Goal: Task Accomplishment & Management: Use online tool/utility

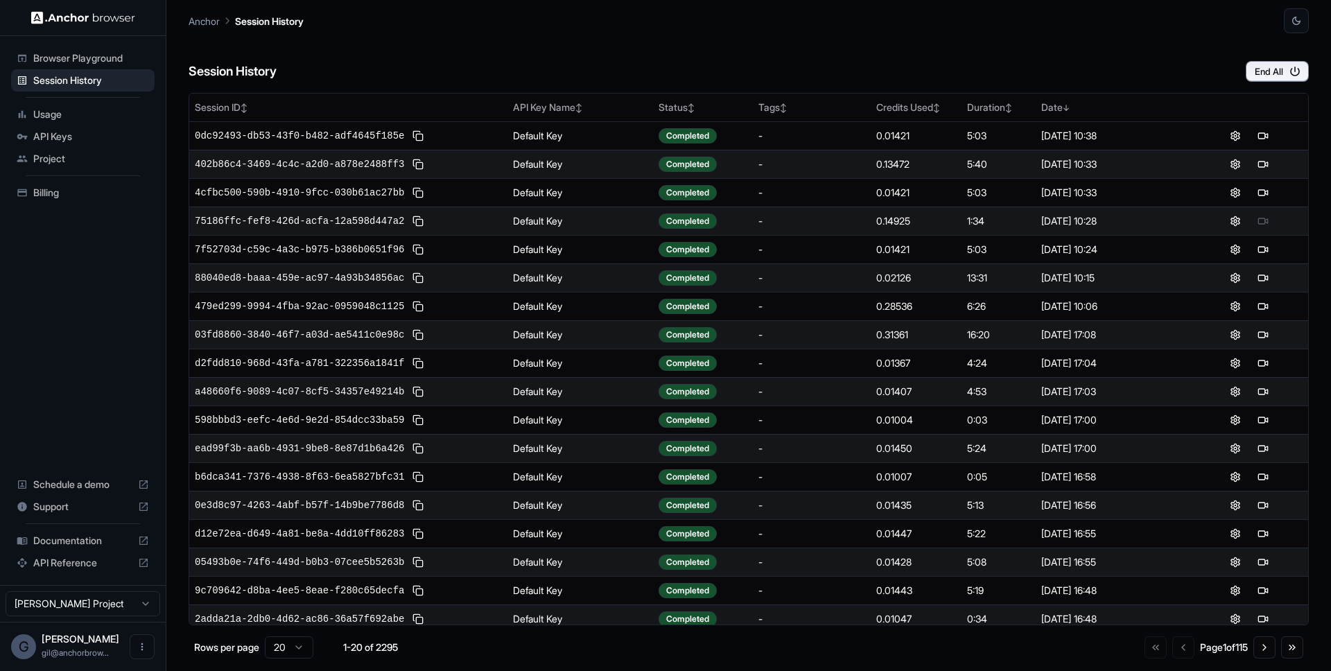
click at [106, 50] on div "Browser Playground" at bounding box center [83, 58] width 144 height 22
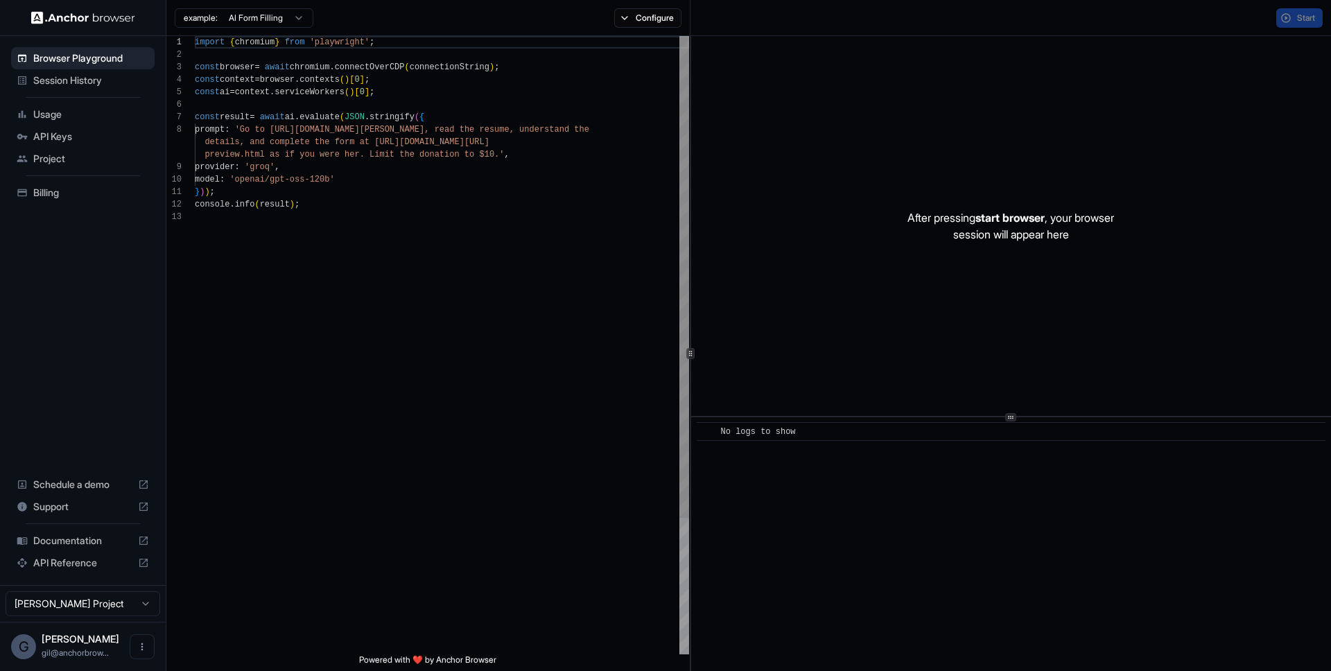
scroll to position [100, 0]
click at [641, 17] on button "Configure" at bounding box center [647, 17] width 67 height 19
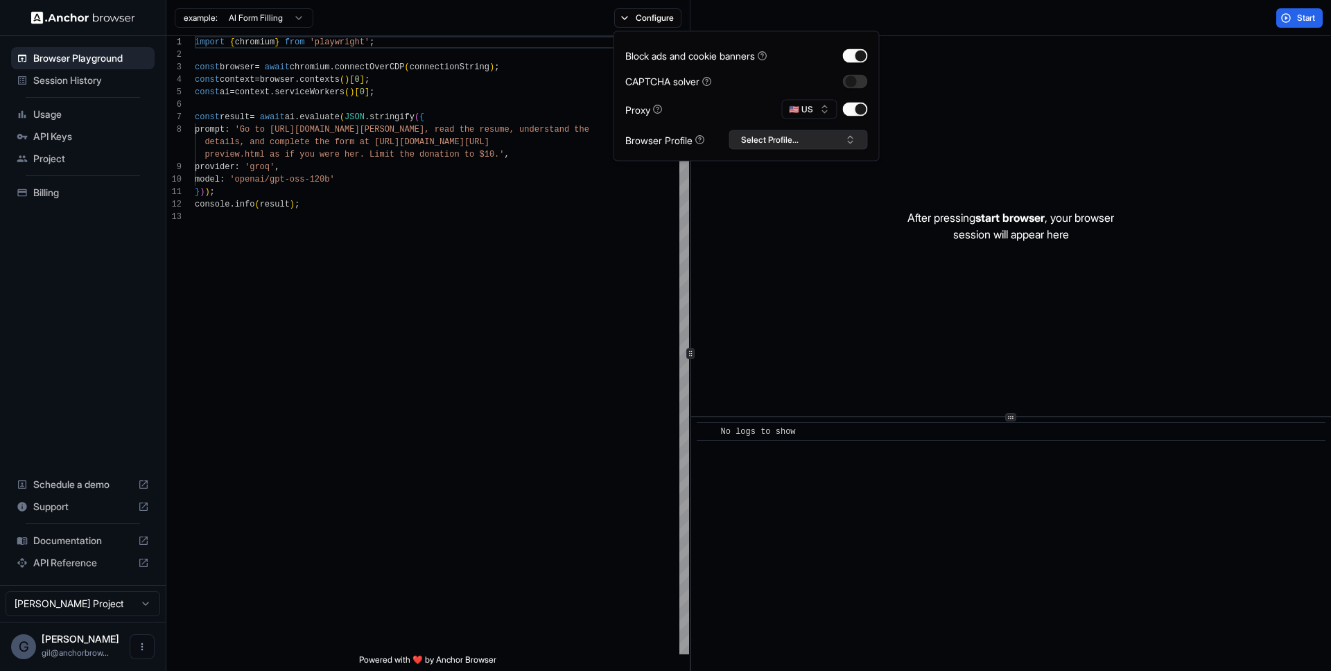
click at [798, 137] on button "Select Profile..." at bounding box center [798, 139] width 139 height 19
click at [526, 234] on div "import { chromium } from 'playwright' ; const browser = await chromium . connec…" at bounding box center [442, 432] width 494 height 793
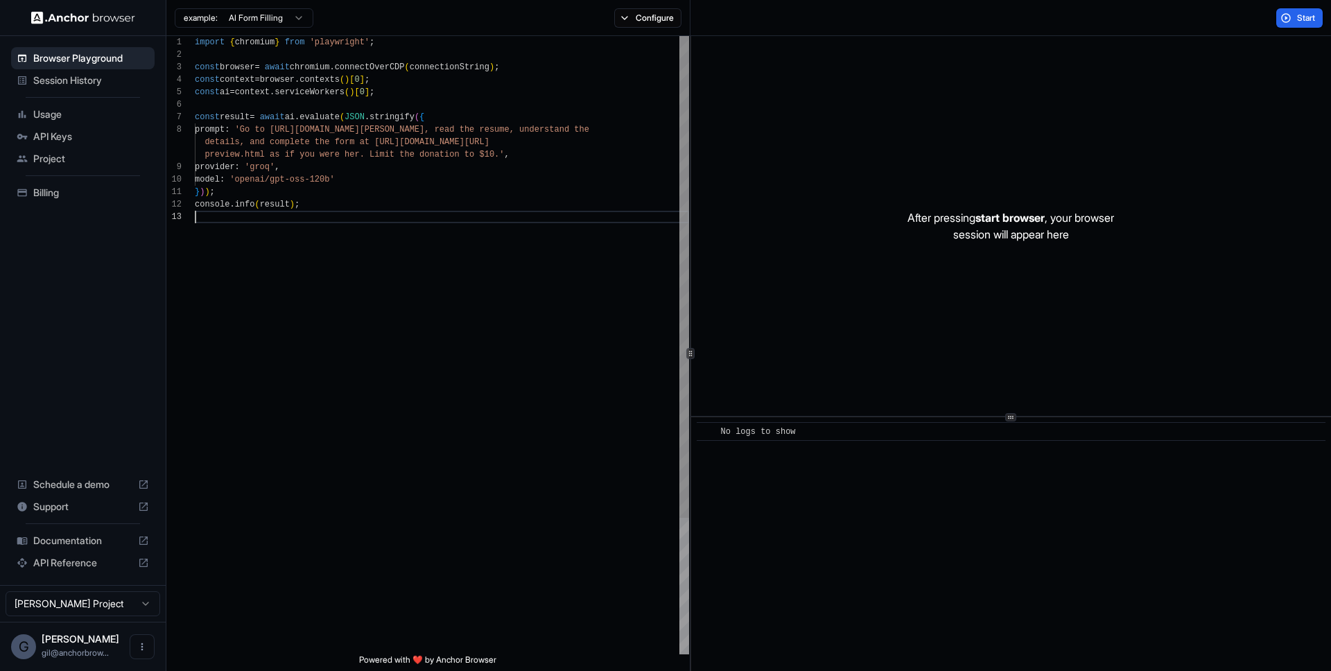
type textarea "**********"
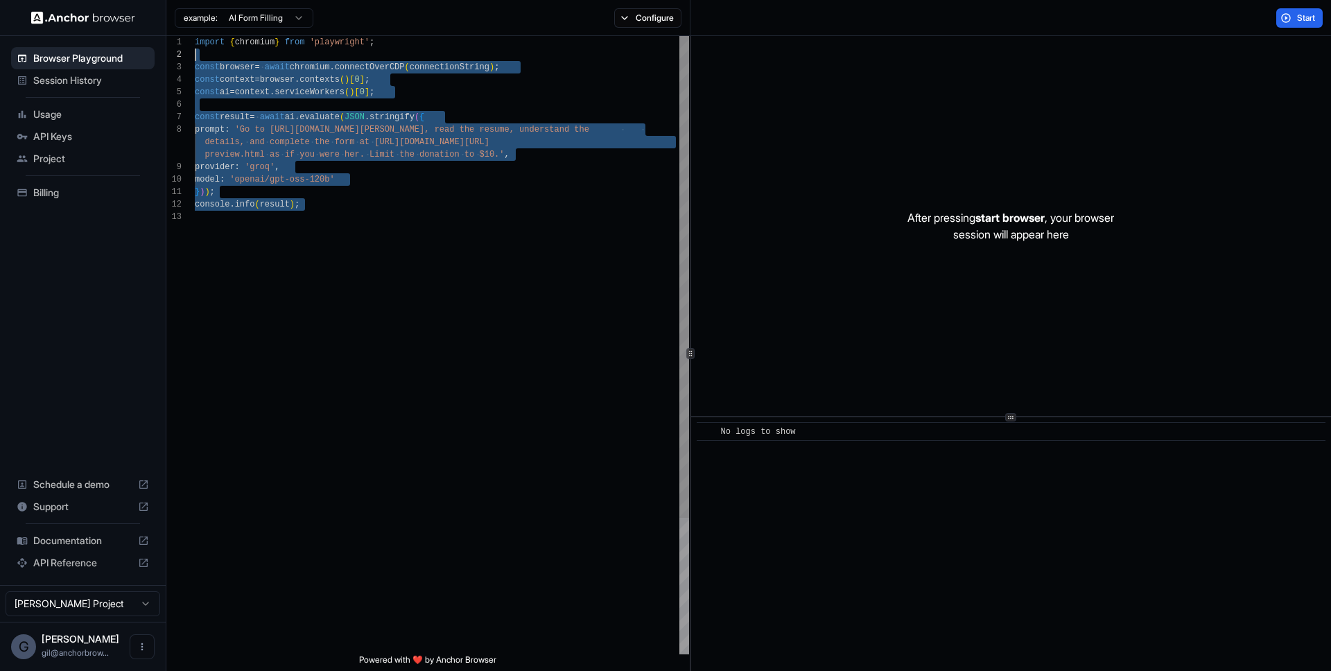
scroll to position [0, 0]
drag, startPoint x: 590, startPoint y: 249, endPoint x: 176, endPoint y: 45, distance: 461.4
click at [195, 45] on div "import { chromium } from 'playwright' ; const browser = await chromium . connec…" at bounding box center [442, 432] width 494 height 793
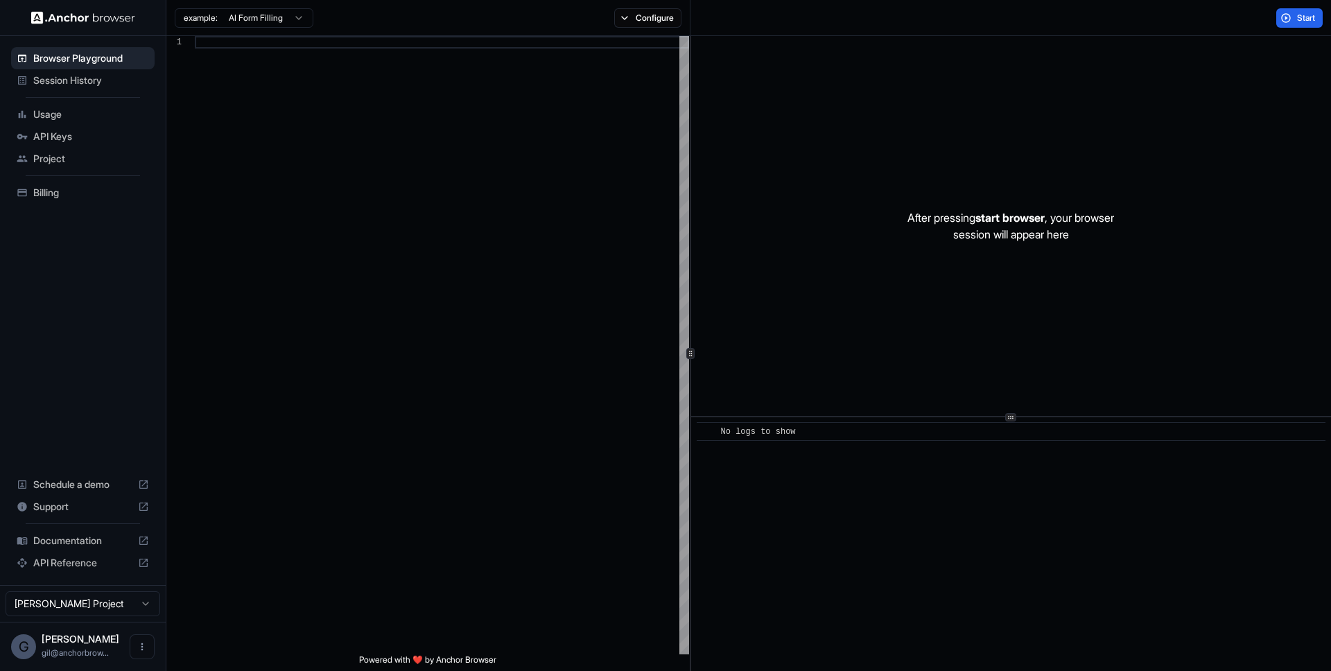
click at [410, 175] on div at bounding box center [442, 345] width 494 height 618
click at [640, 11] on button "Configure" at bounding box center [647, 17] width 67 height 19
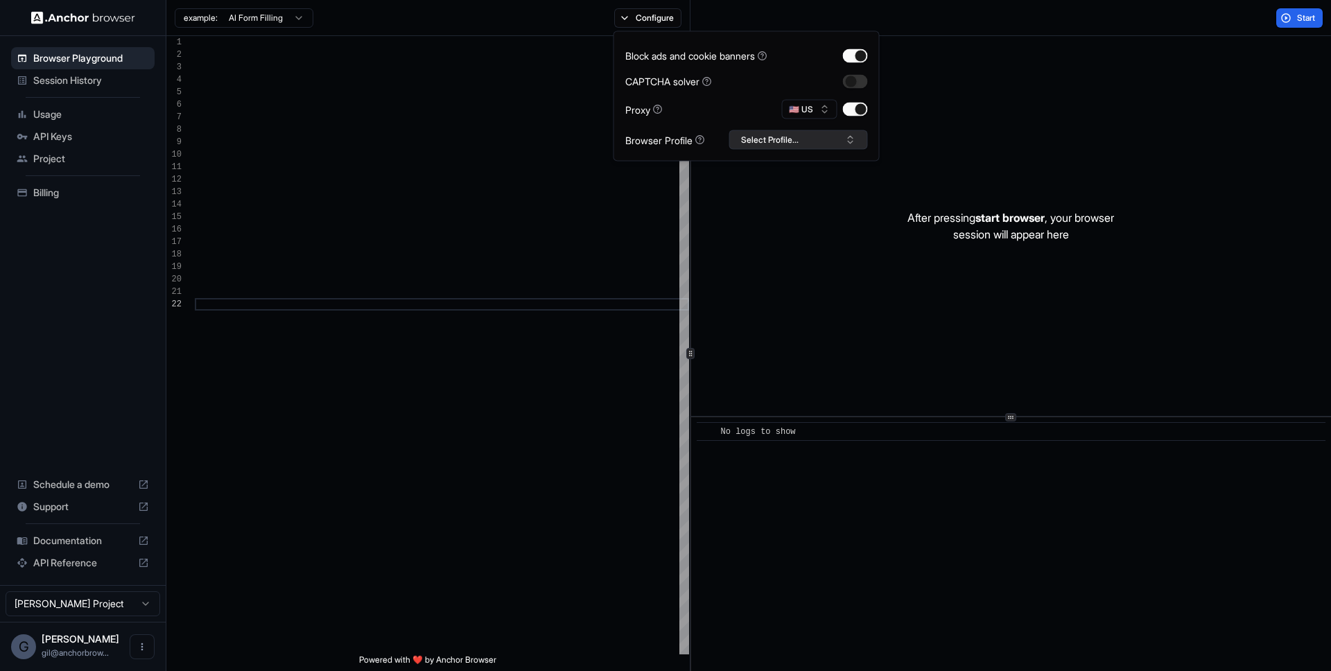
click at [828, 134] on button "Select Profile..." at bounding box center [798, 139] width 139 height 19
click at [95, 87] on span "Session History" at bounding box center [91, 80] width 116 height 14
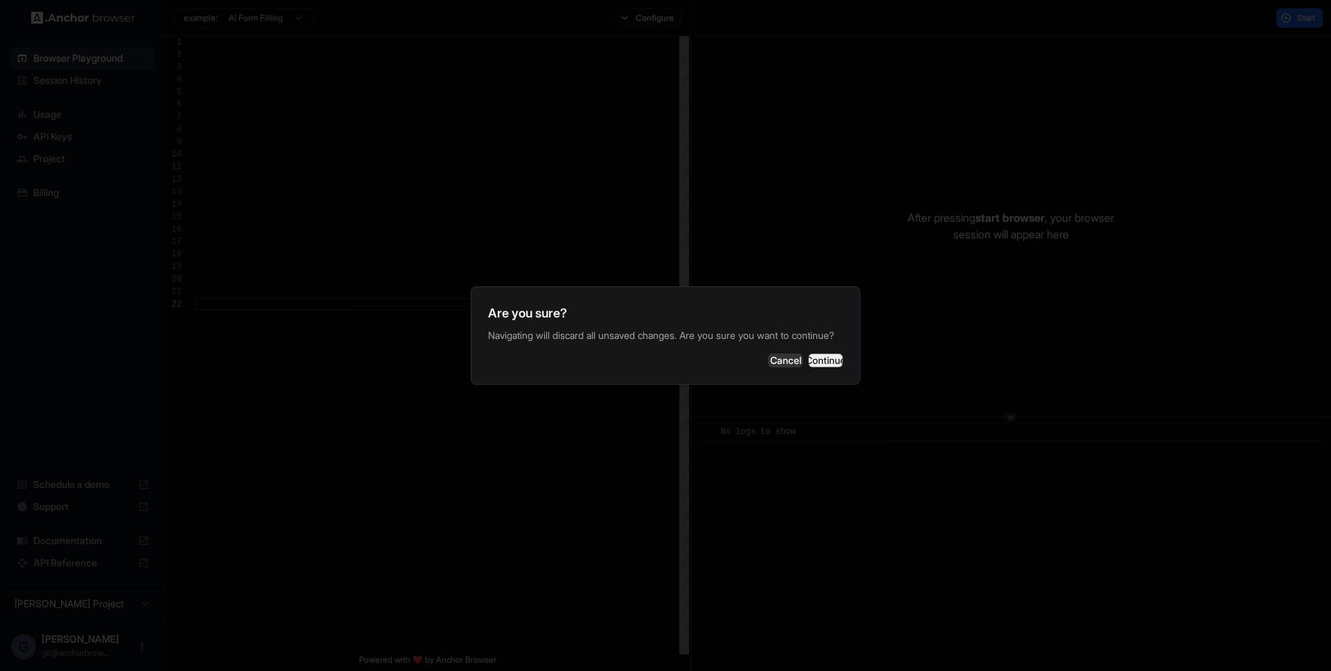
click at [813, 365] on button "Continue" at bounding box center [825, 361] width 35 height 14
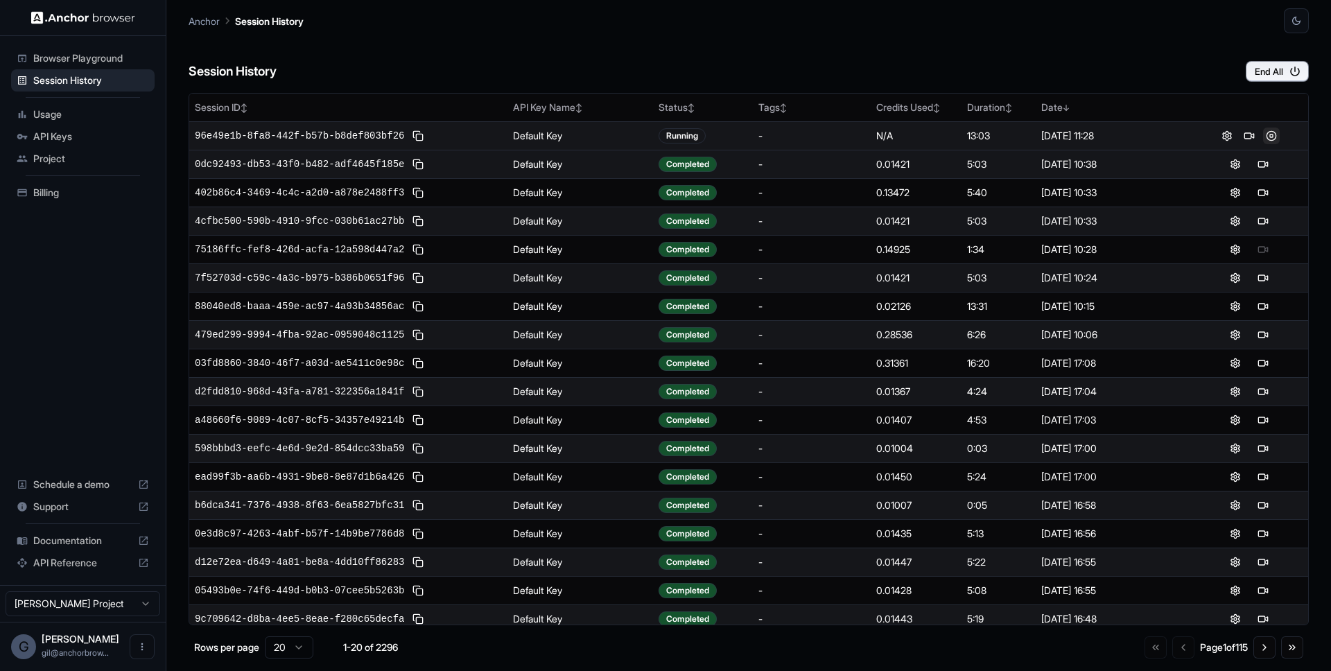
click at [1266, 132] on button at bounding box center [1271, 136] width 17 height 17
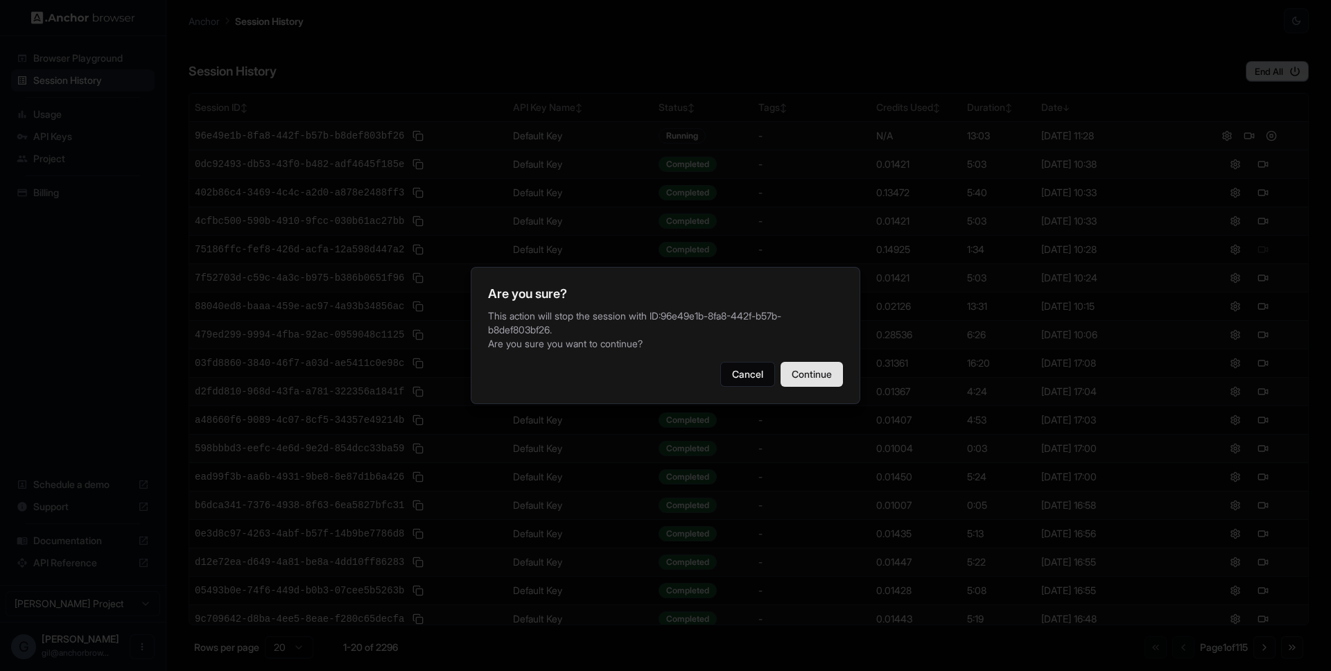
click at [795, 370] on button "Continue" at bounding box center [812, 374] width 62 height 25
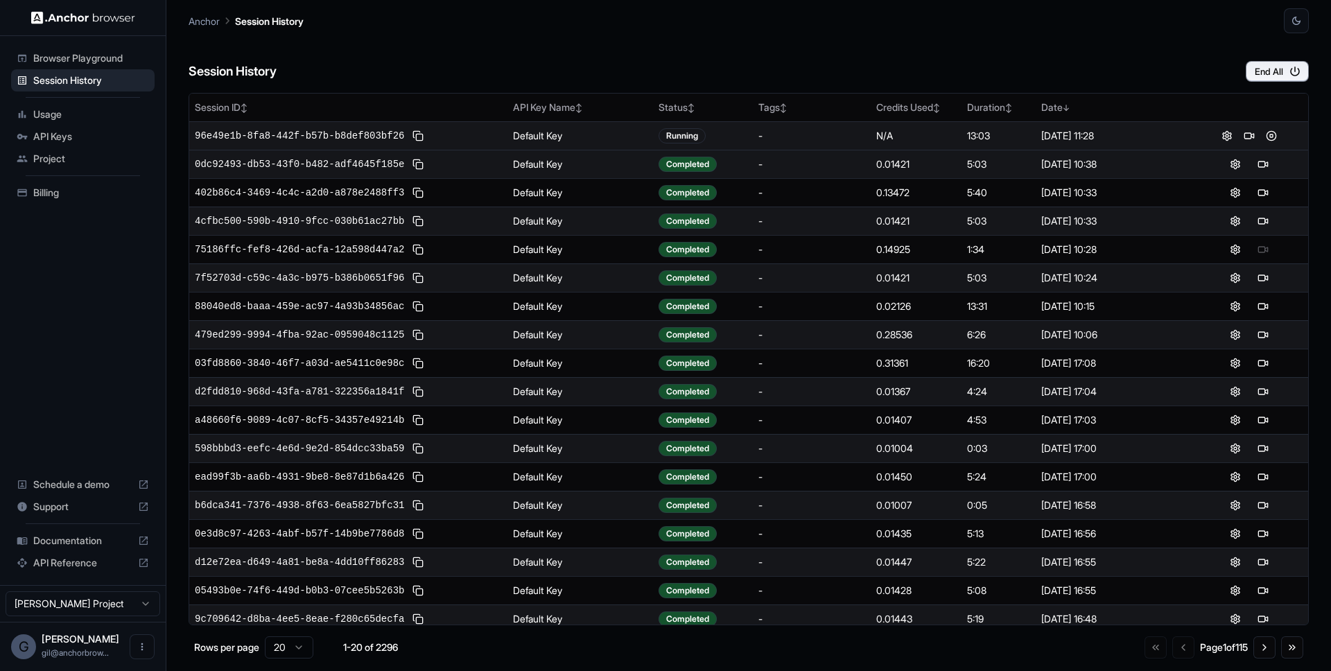
click at [526, 55] on div "Session History End All" at bounding box center [749, 57] width 1120 height 49
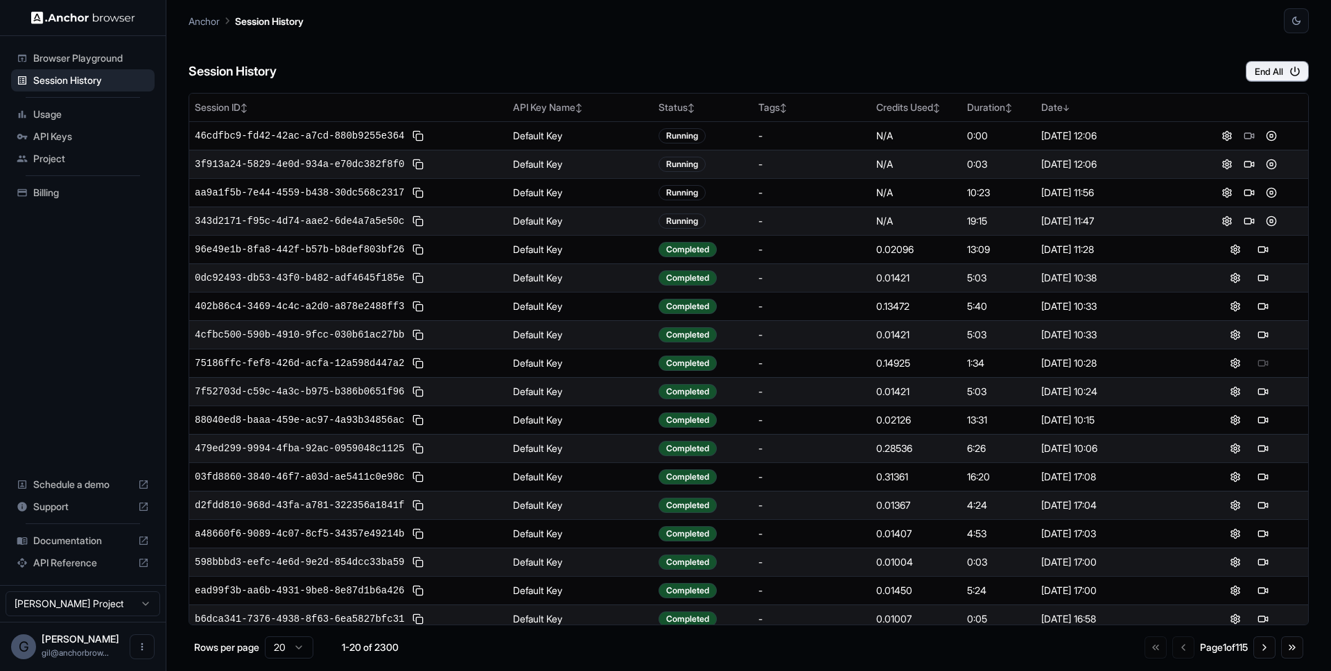
click at [527, 55] on div "Session History End All" at bounding box center [749, 57] width 1120 height 49
click at [1263, 219] on button at bounding box center [1271, 221] width 17 height 17
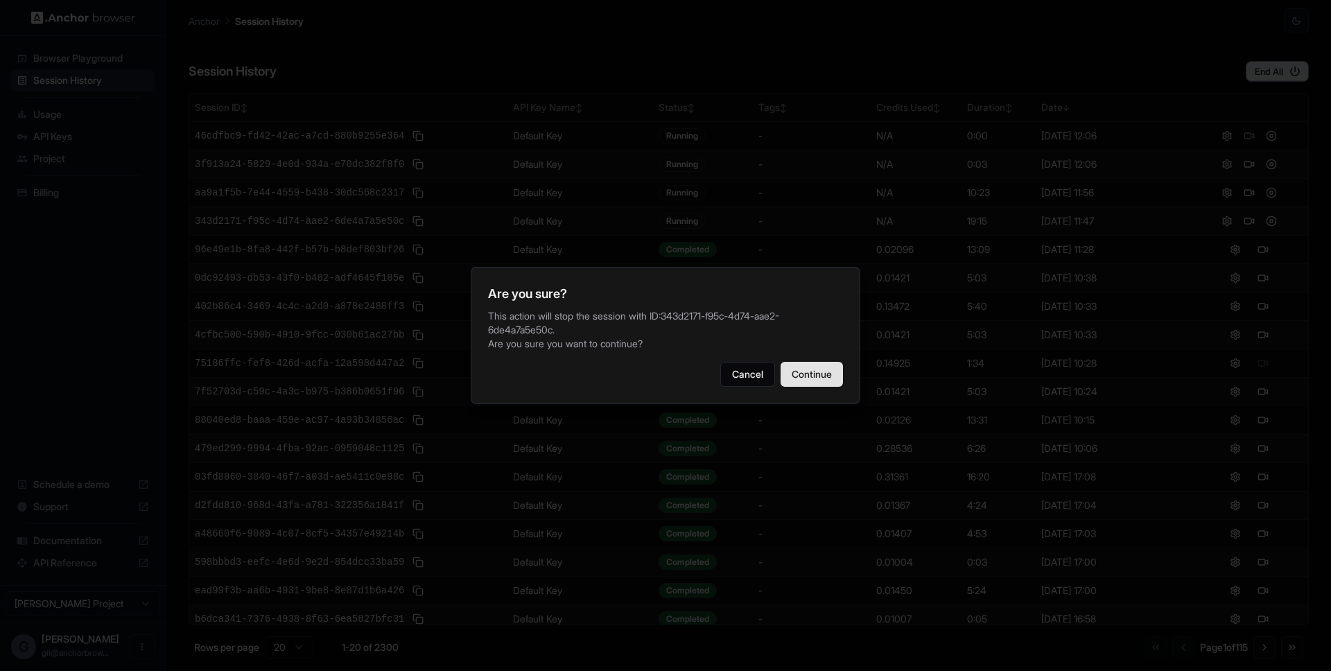
click at [816, 362] on button "Continue" at bounding box center [812, 374] width 62 height 25
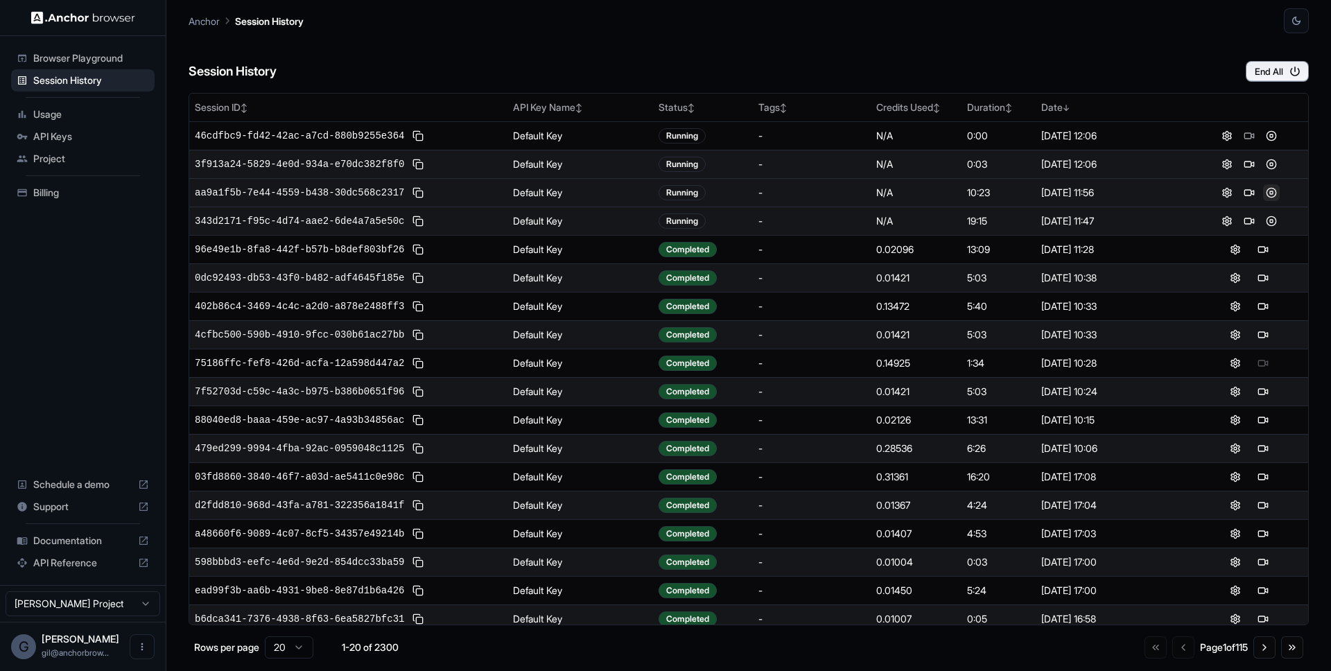
click at [1263, 195] on button at bounding box center [1271, 192] width 17 height 17
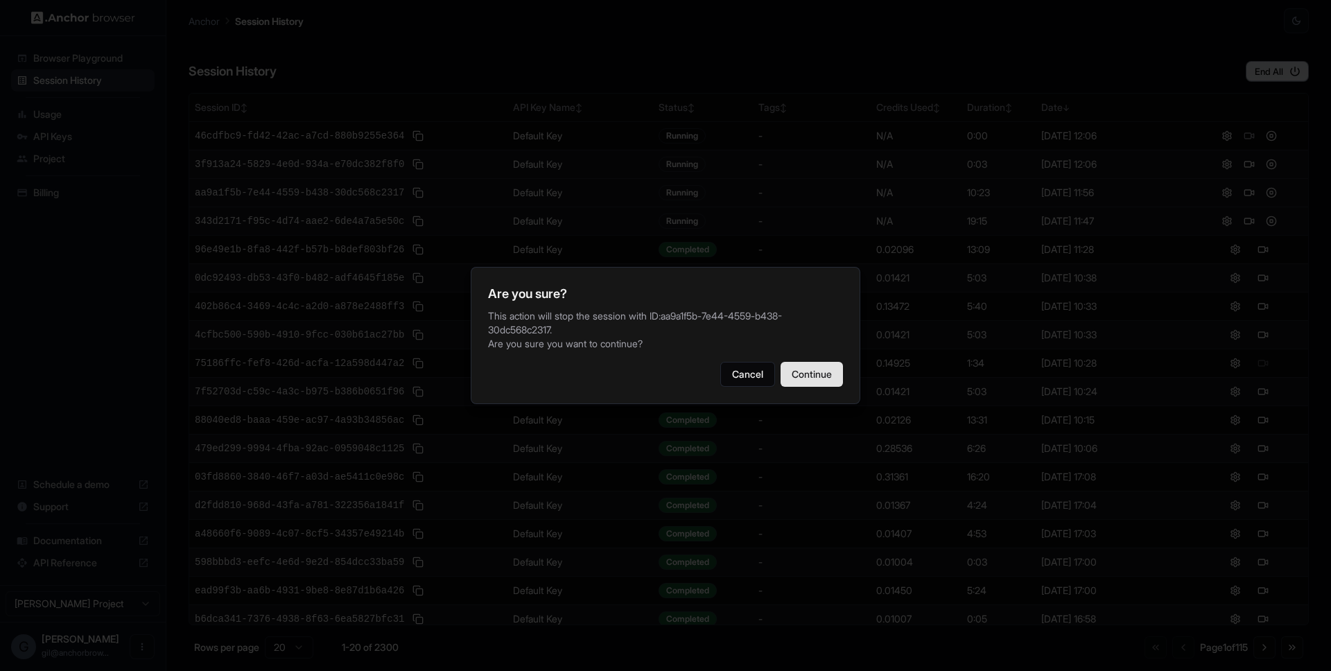
click at [819, 362] on button "Continue" at bounding box center [812, 374] width 62 height 25
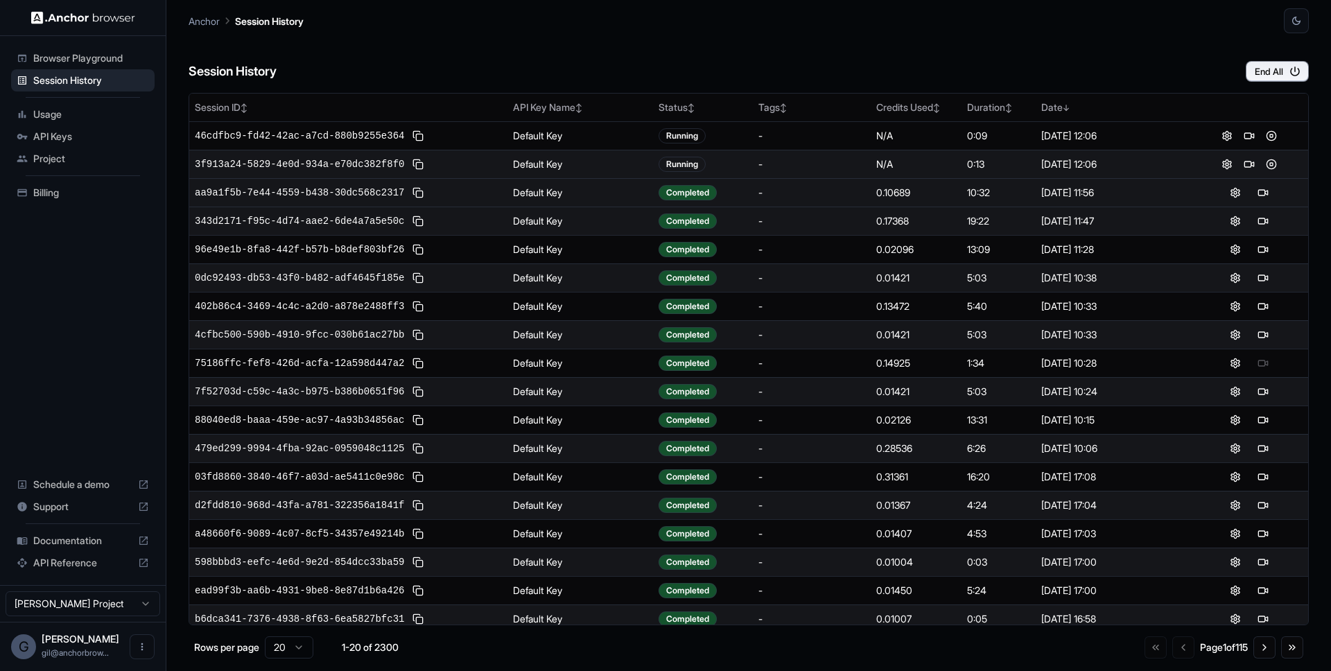
click at [847, 67] on div "Session History End All" at bounding box center [749, 57] width 1120 height 49
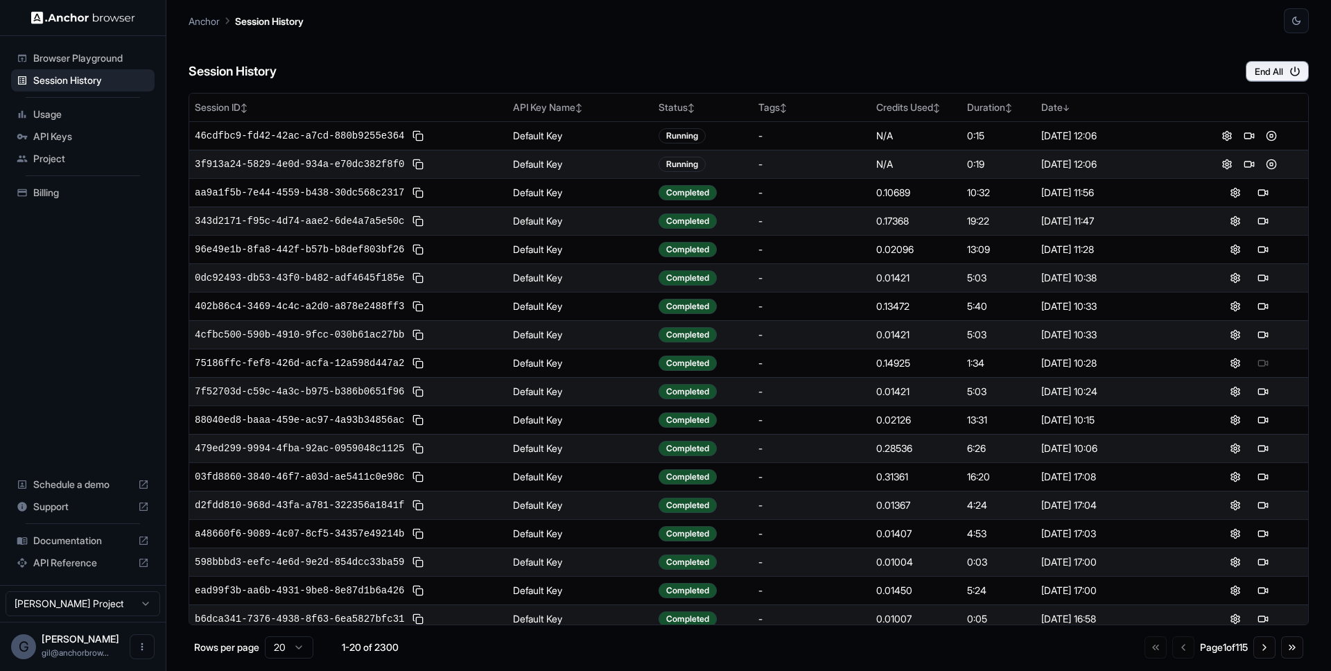
click at [580, 63] on div "Session History End All" at bounding box center [749, 57] width 1120 height 49
click at [579, 64] on div "Session History End All" at bounding box center [749, 57] width 1120 height 49
click at [1244, 165] on button at bounding box center [1249, 164] width 17 height 17
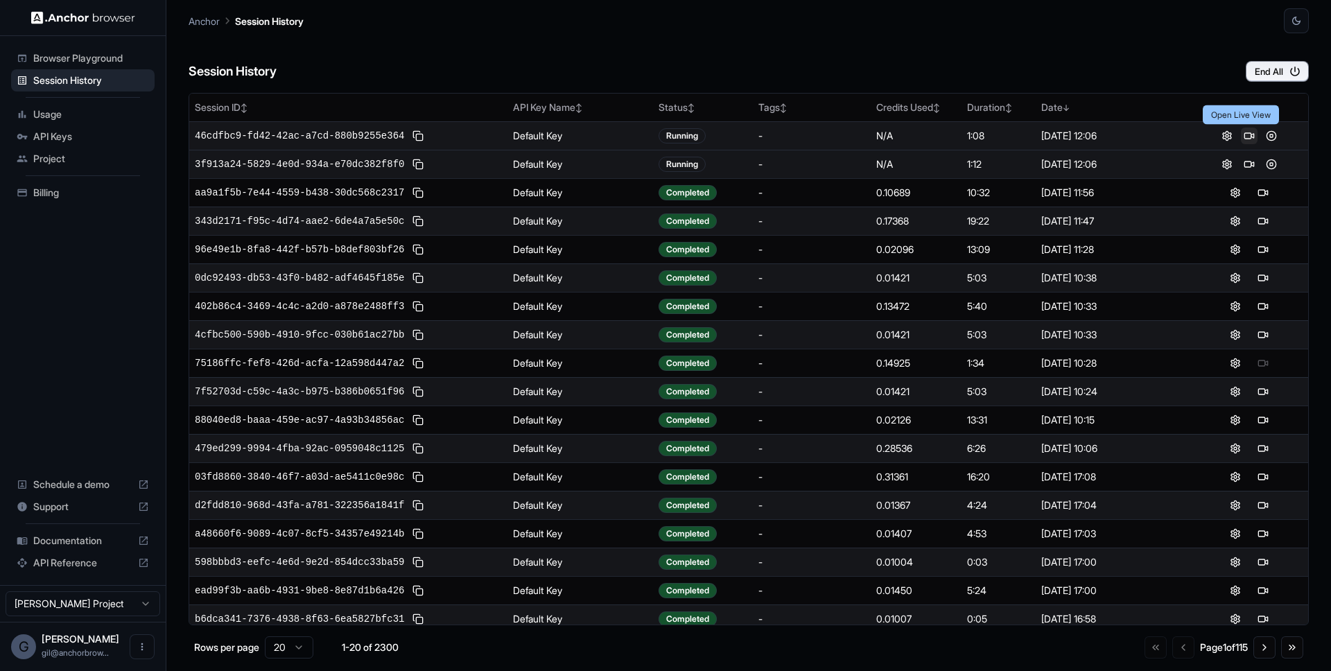
click at [1242, 137] on button at bounding box center [1249, 136] width 17 height 17
click at [666, 51] on div "Session History End All" at bounding box center [749, 57] width 1120 height 49
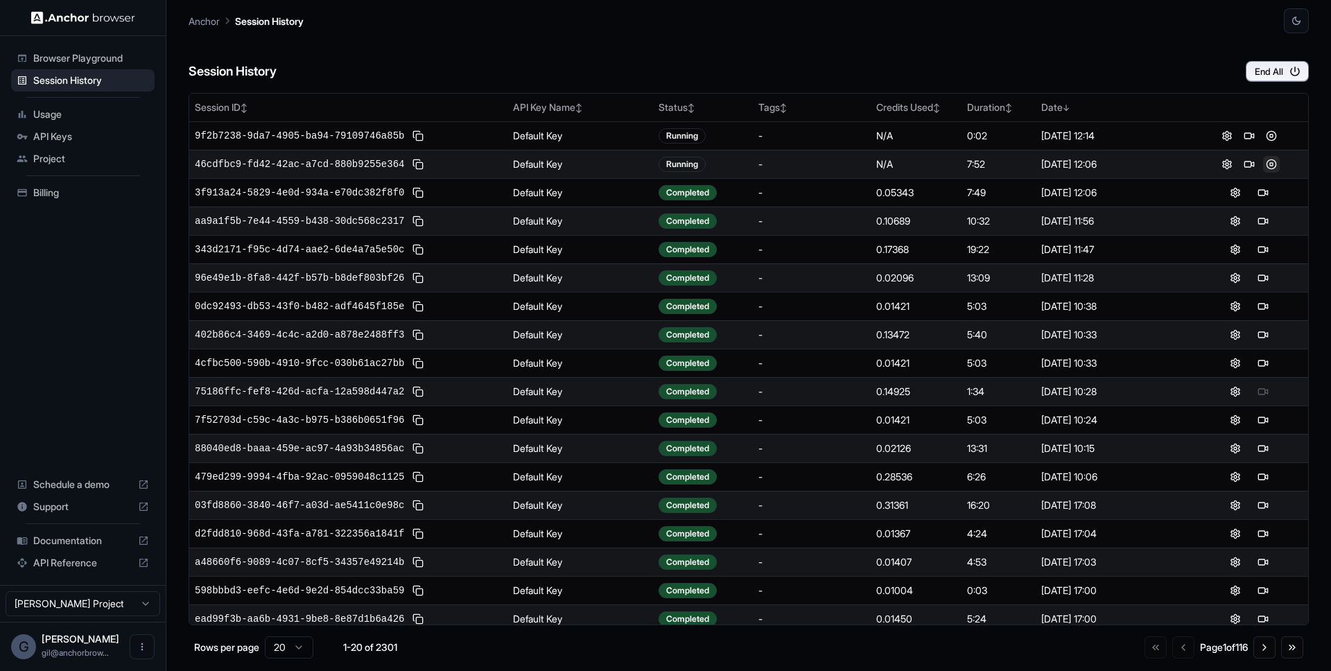
click at [1265, 167] on button at bounding box center [1271, 164] width 17 height 17
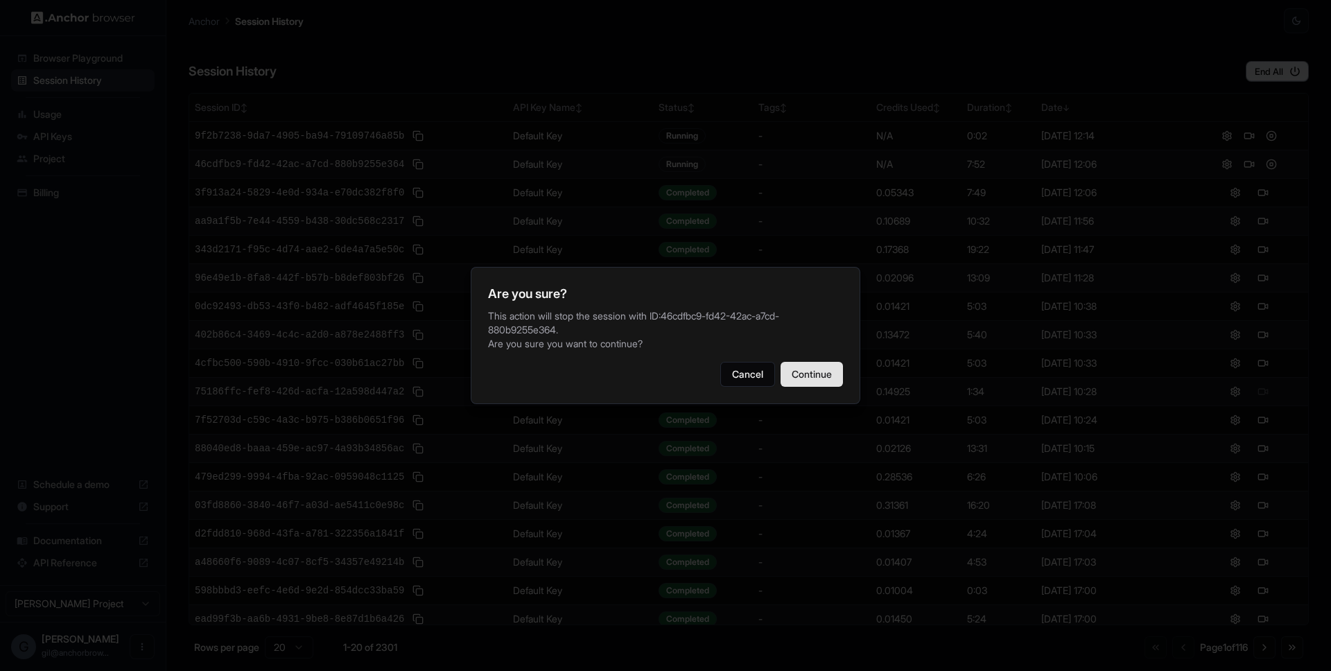
click at [810, 367] on button "Continue" at bounding box center [812, 374] width 62 height 25
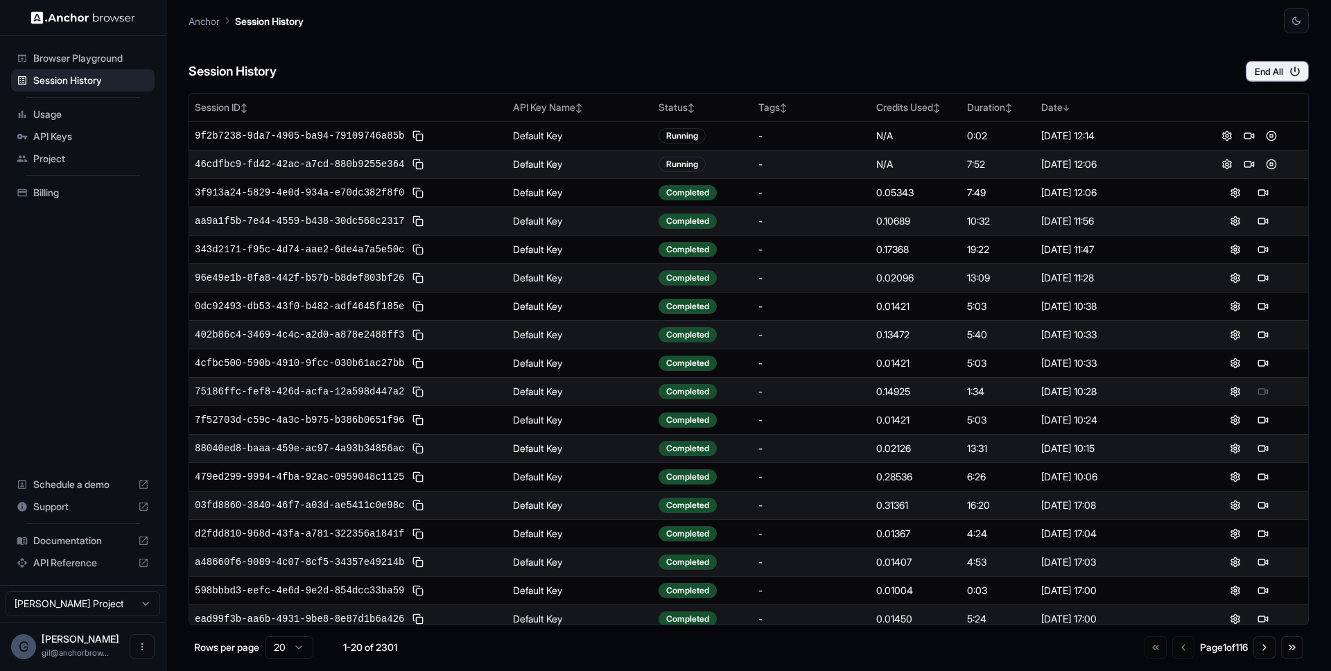
click at [686, 59] on div "Session History End All" at bounding box center [749, 57] width 1120 height 49
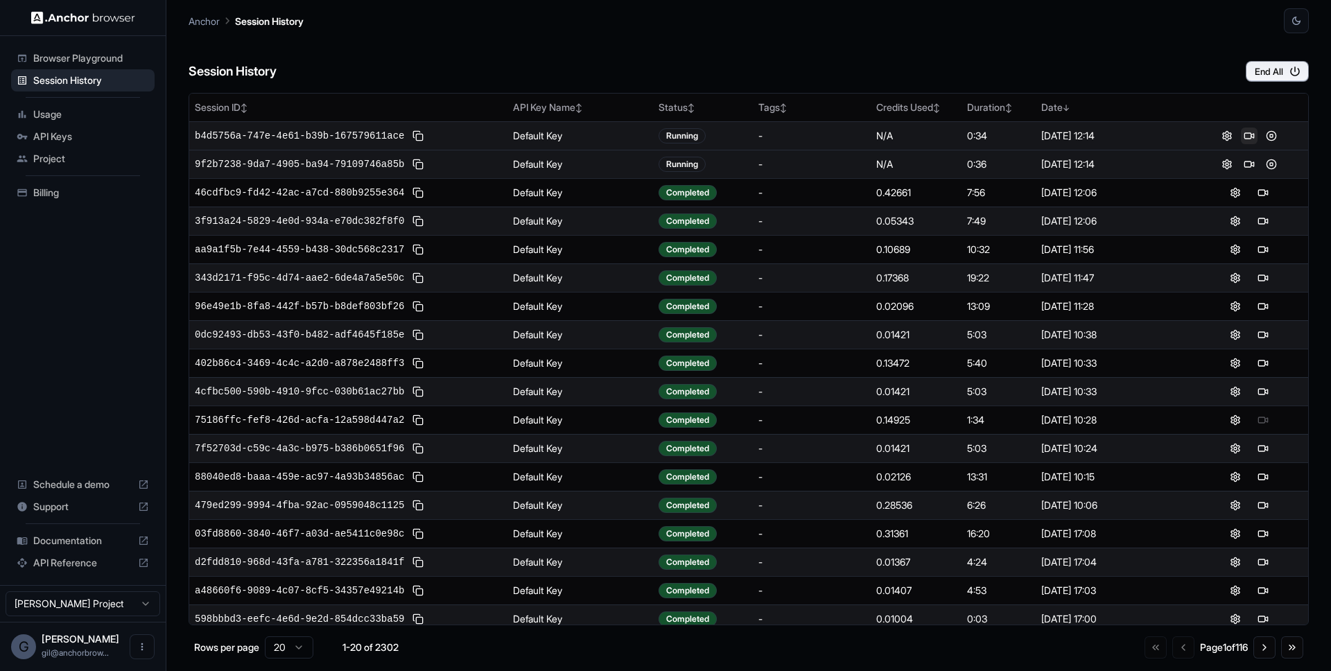
click at [1241, 137] on button at bounding box center [1249, 136] width 17 height 17
click at [1263, 164] on button at bounding box center [1271, 164] width 17 height 17
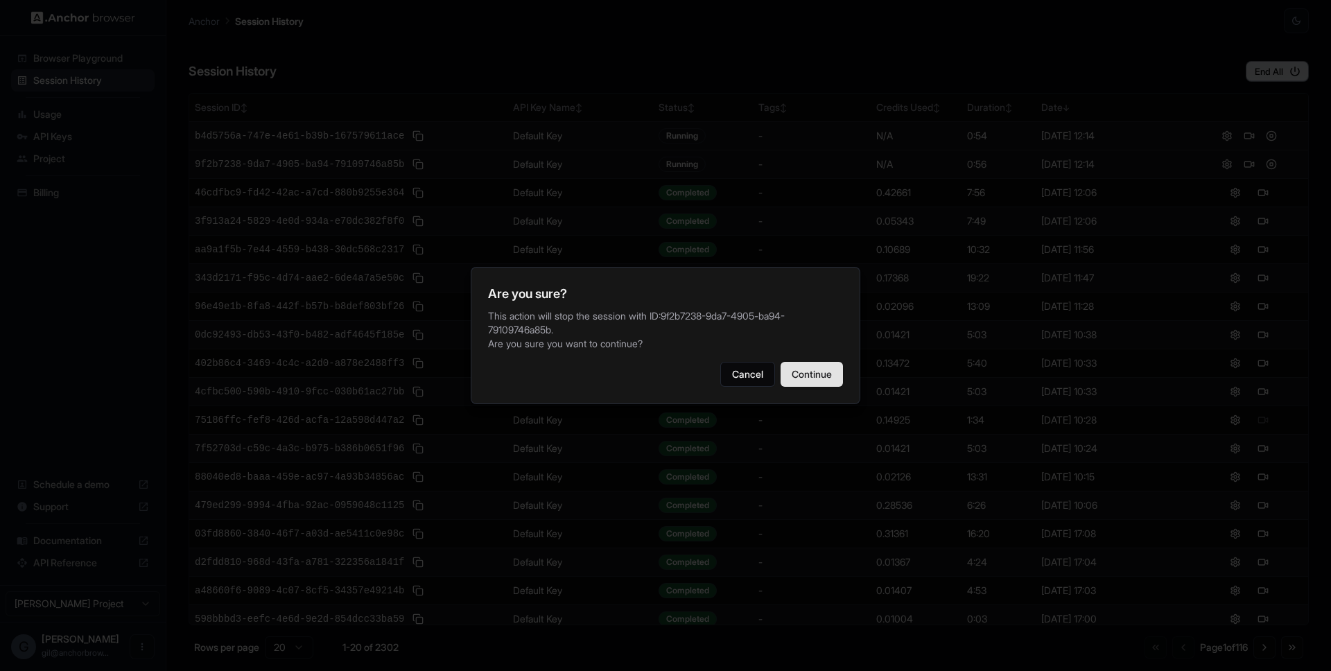
click at [821, 370] on button "Continue" at bounding box center [812, 374] width 62 height 25
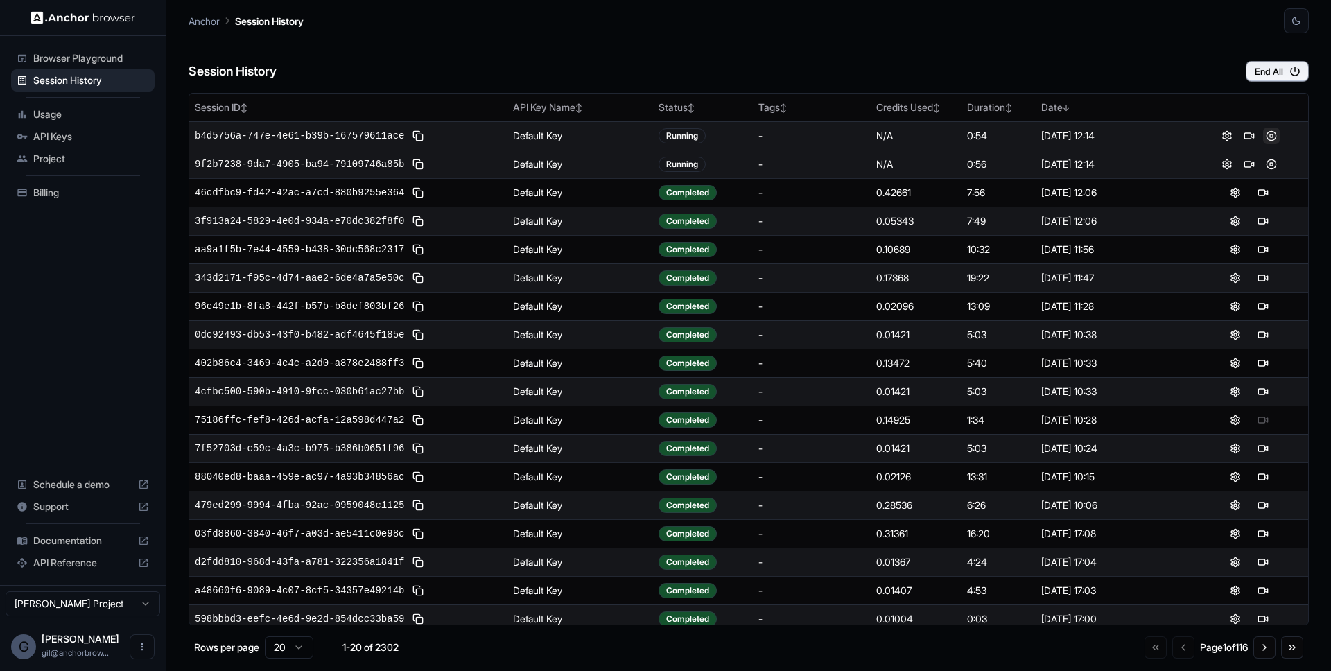
click at [1263, 136] on button at bounding box center [1271, 136] width 17 height 17
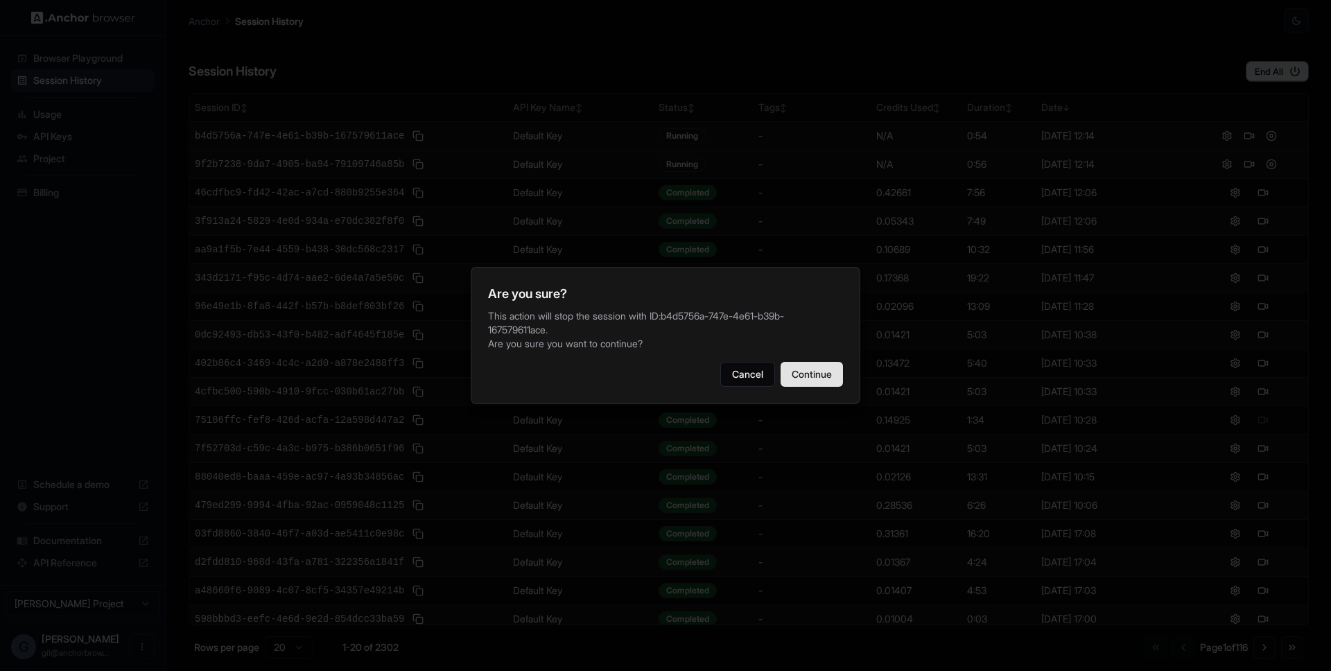
click at [819, 363] on button "Continue" at bounding box center [812, 374] width 62 height 25
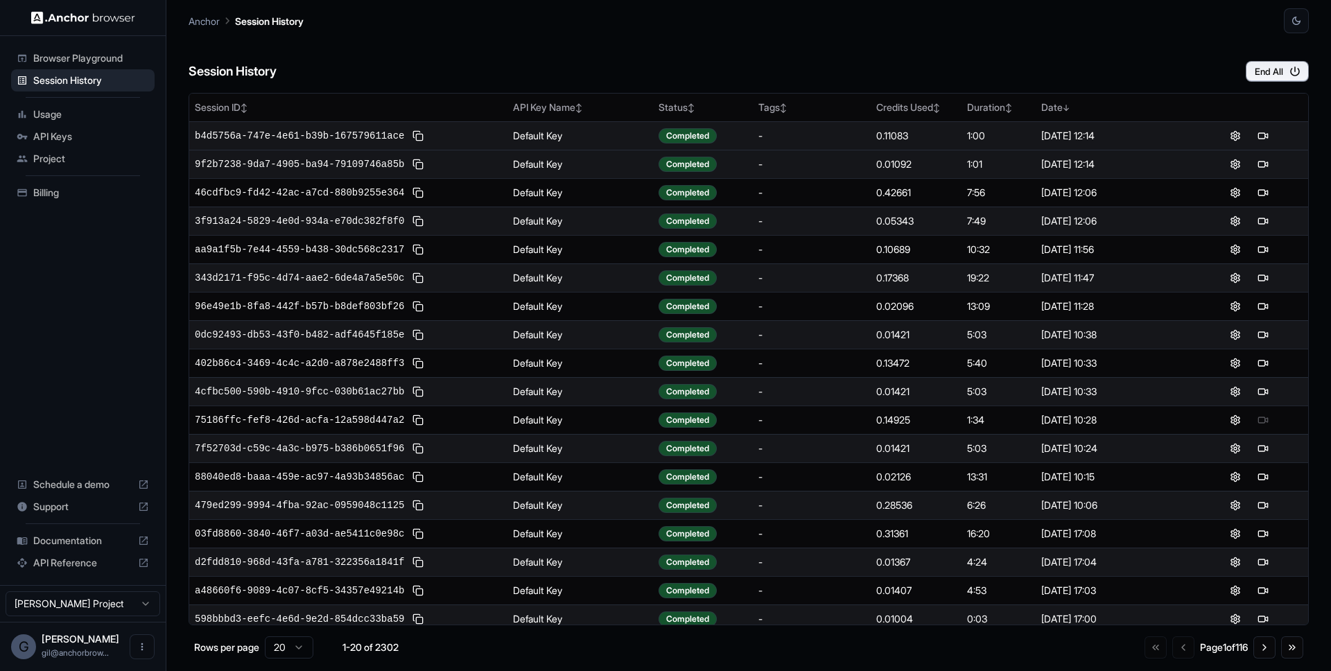
click at [501, 45] on div "Session History End All" at bounding box center [749, 57] width 1120 height 49
click at [53, 135] on span "API Keys" at bounding box center [91, 137] width 116 height 14
